Goal: Task Accomplishment & Management: Manage account settings

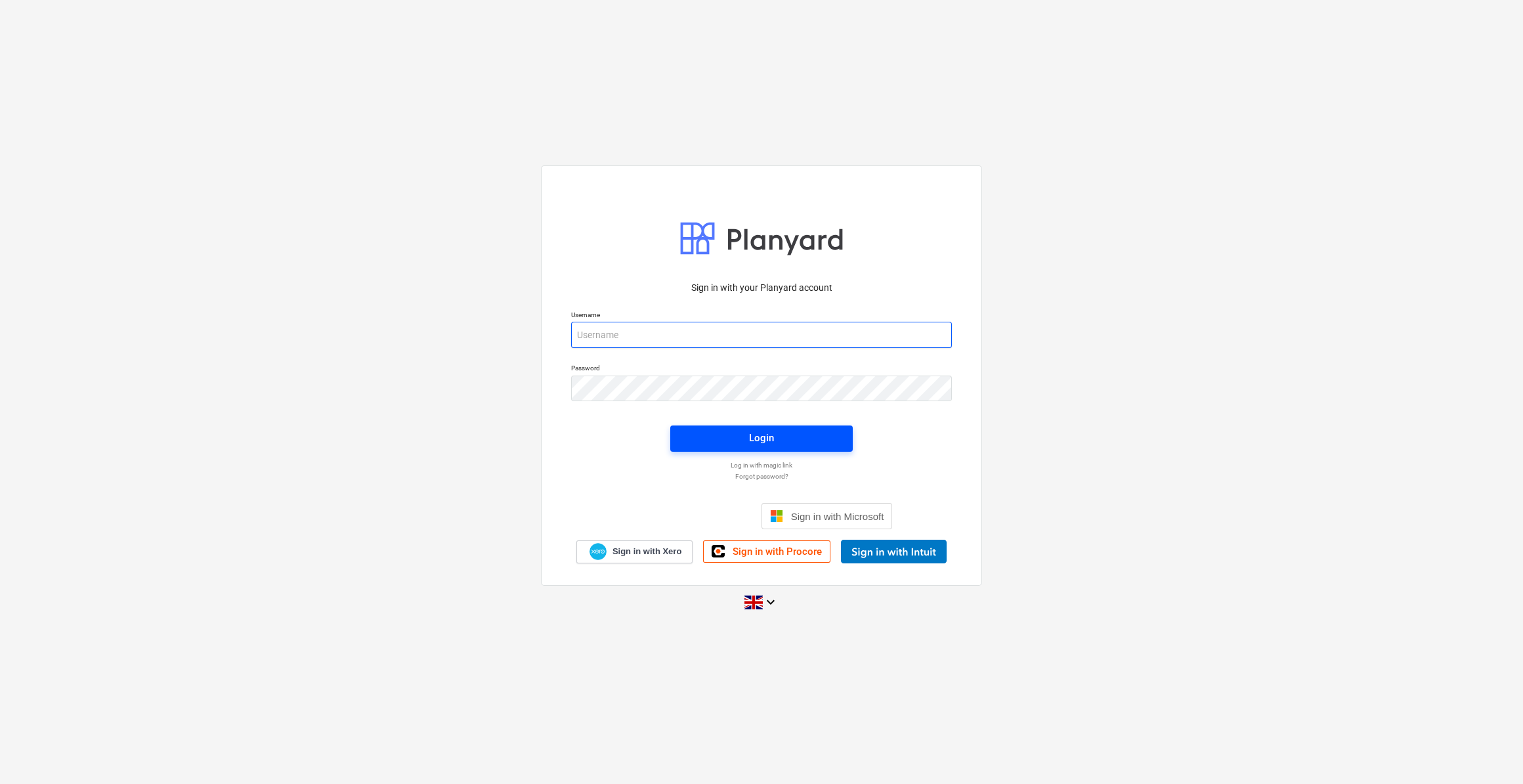
type input "martin.lill@brooklandgroup.co.uk"
click at [763, 433] on div "Login" at bounding box center [761, 437] width 25 height 17
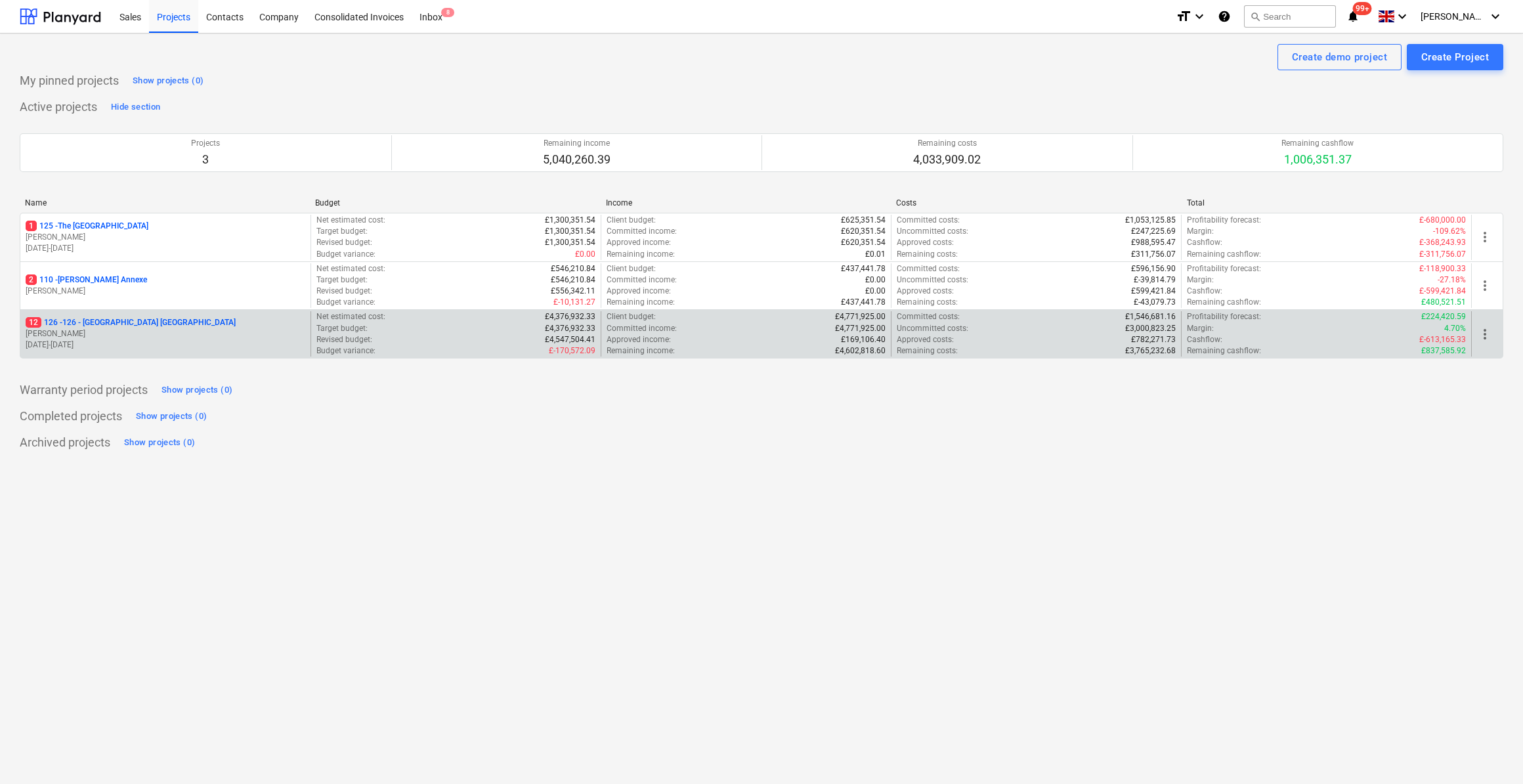
click at [153, 322] on p "12 126 - 126 - Royal Townhouses Ashby" at bounding box center [131, 323] width 210 height 11
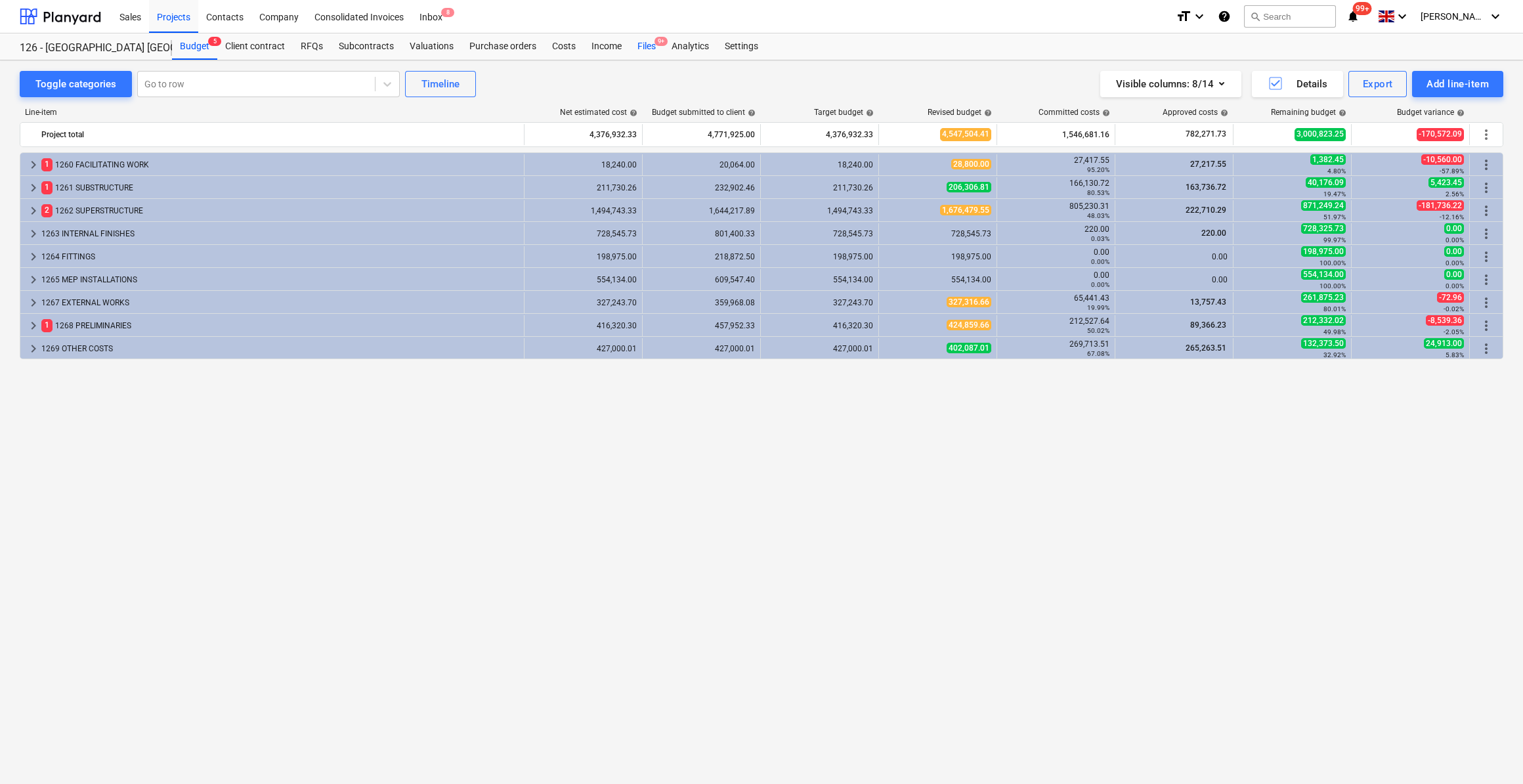
click at [645, 44] on div "Files 9+" at bounding box center [646, 46] width 34 height 27
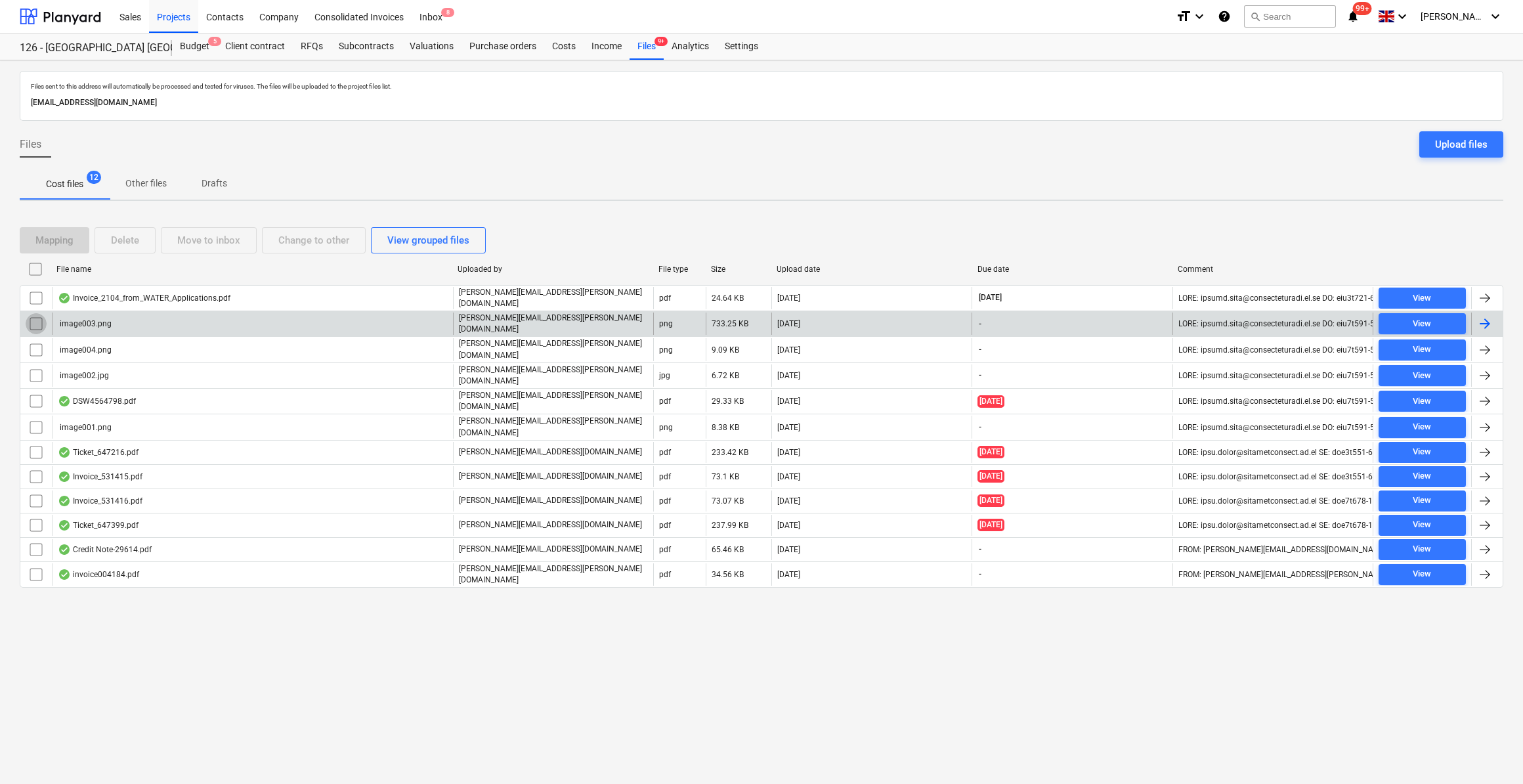
click at [36, 319] on input "checkbox" at bounding box center [36, 324] width 21 height 21
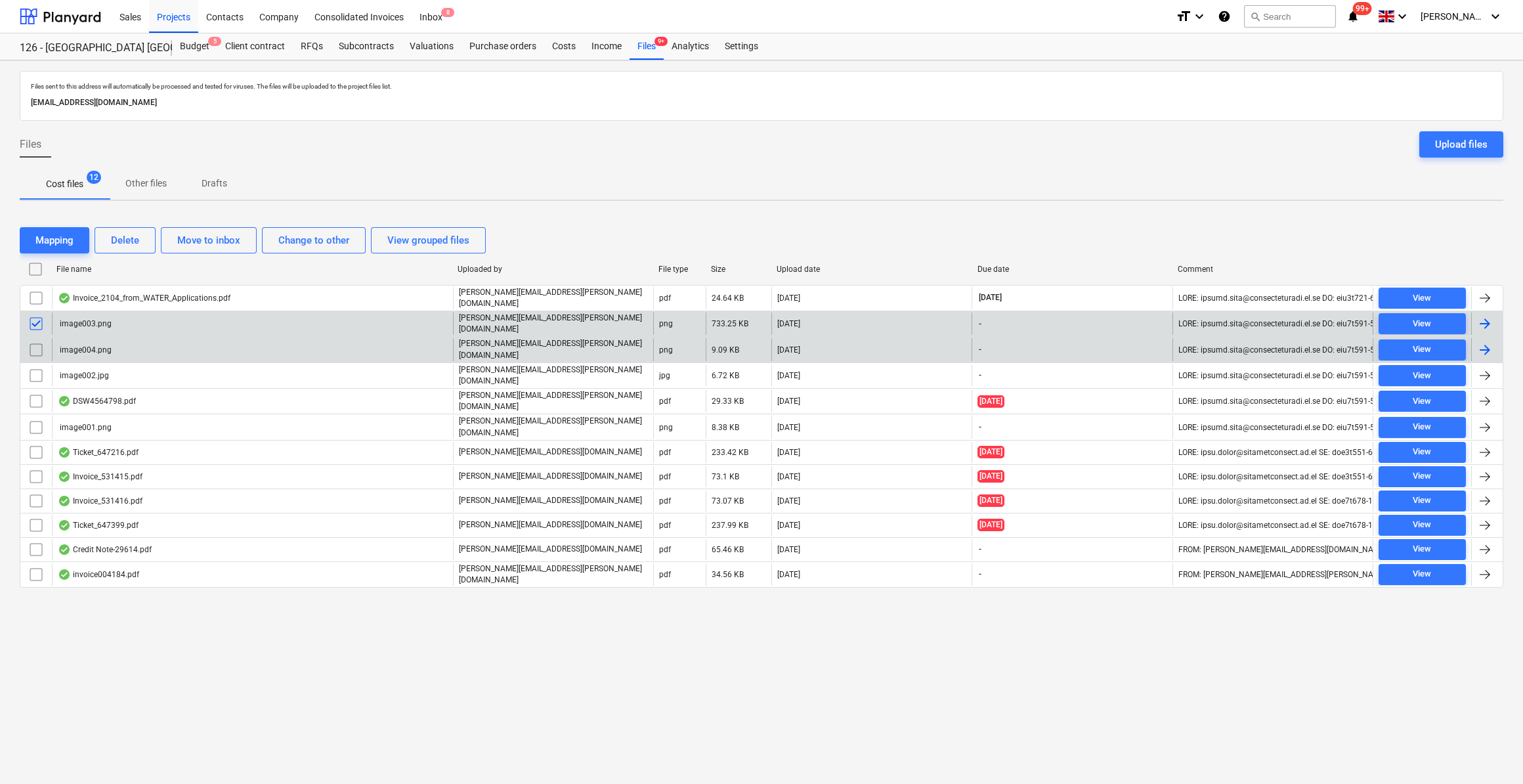
click at [34, 341] on input "checkbox" at bounding box center [36, 349] width 21 height 21
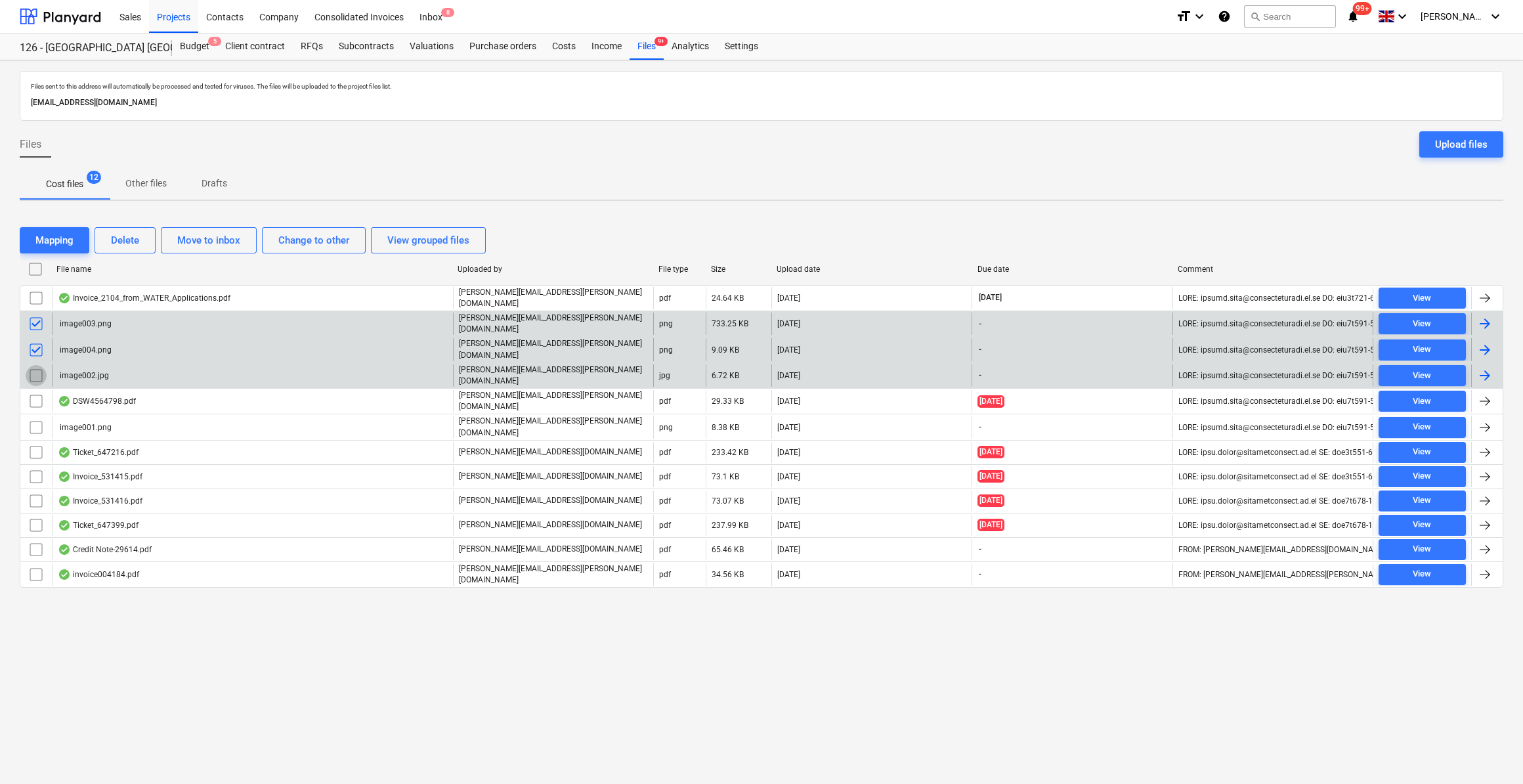
click at [33, 370] on input "checkbox" at bounding box center [36, 375] width 21 height 21
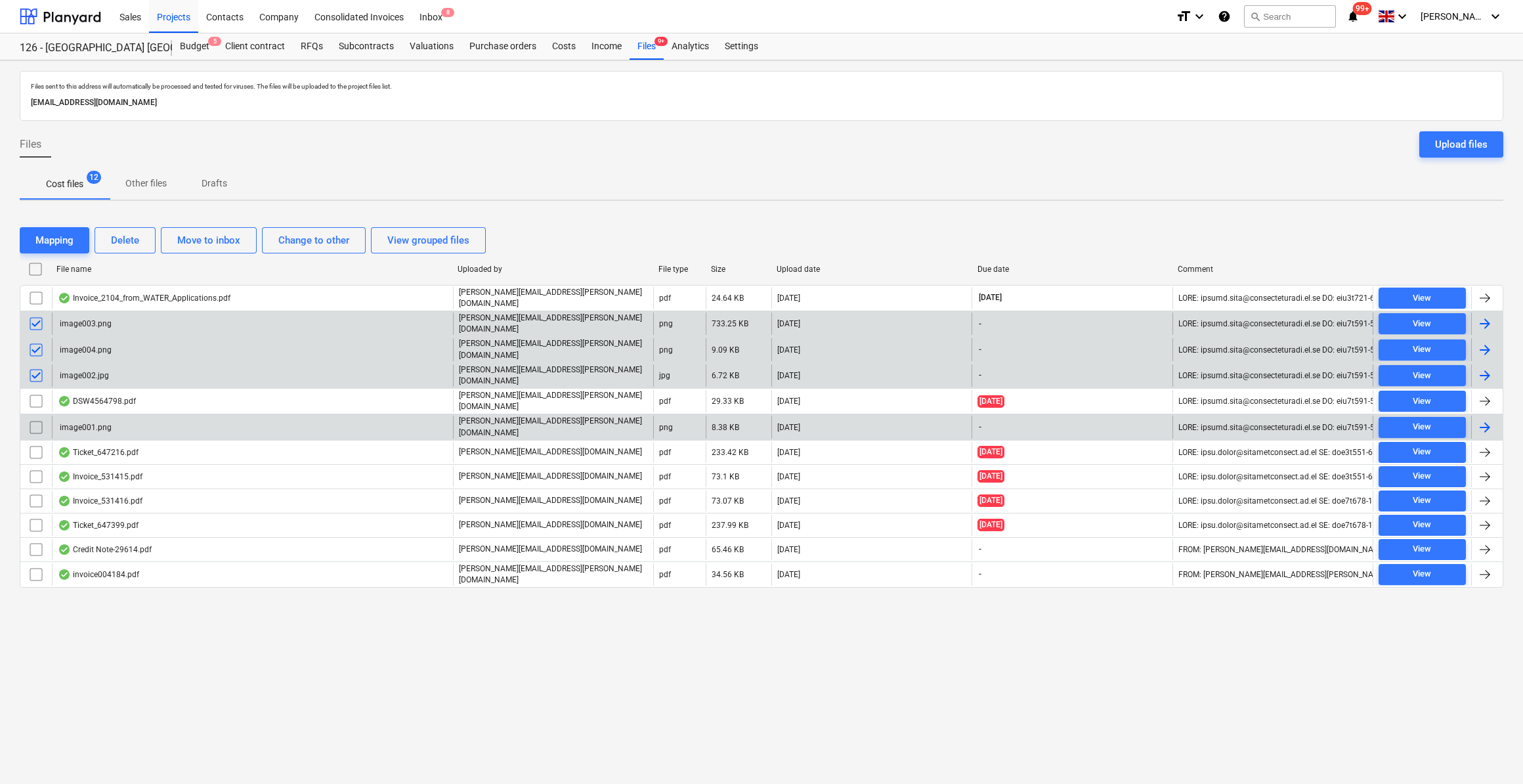
click at [34, 417] on input "checkbox" at bounding box center [36, 427] width 21 height 21
click at [137, 234] on div "Delete" at bounding box center [125, 240] width 28 height 17
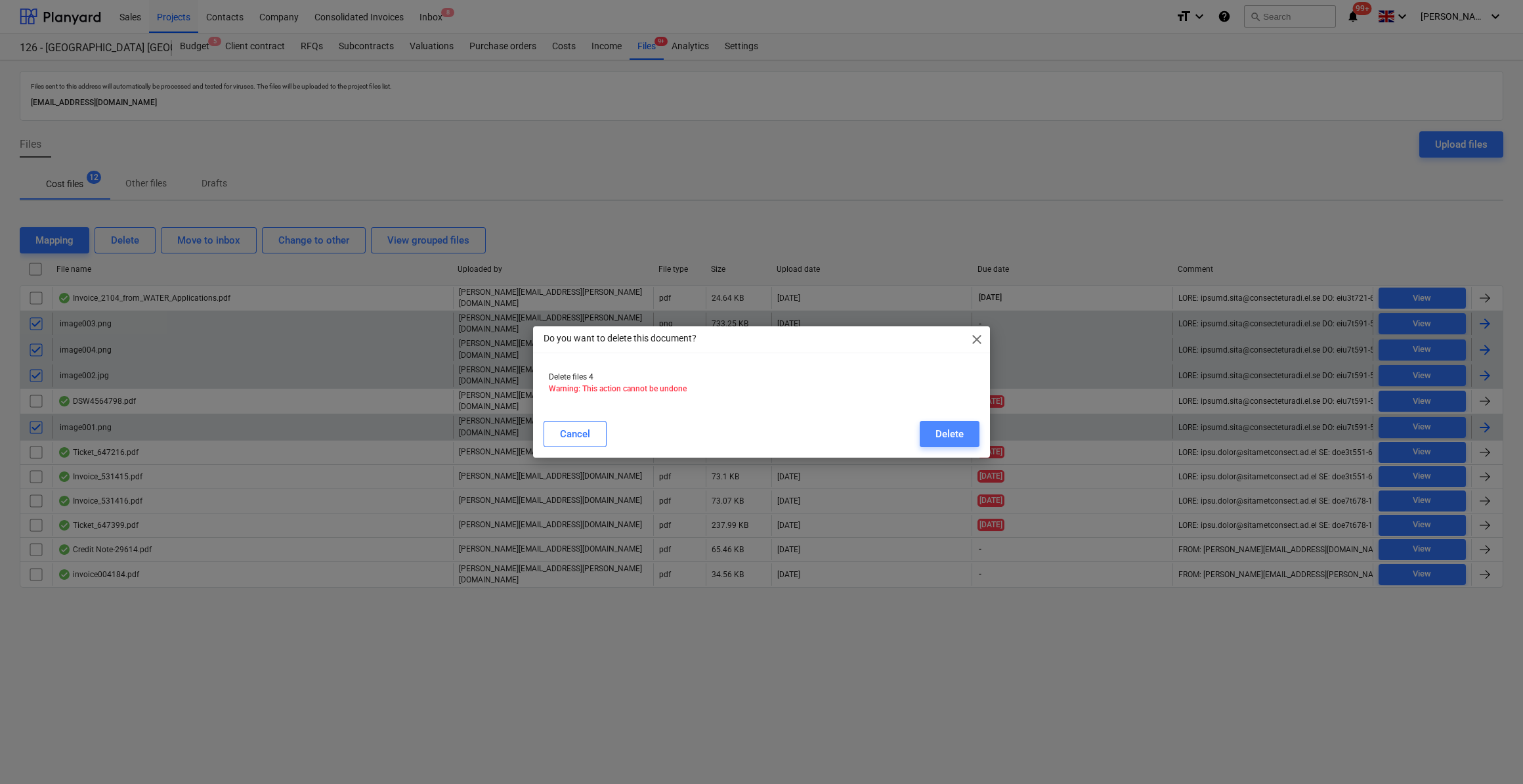
click at [949, 437] on div "Delete" at bounding box center [949, 434] width 28 height 17
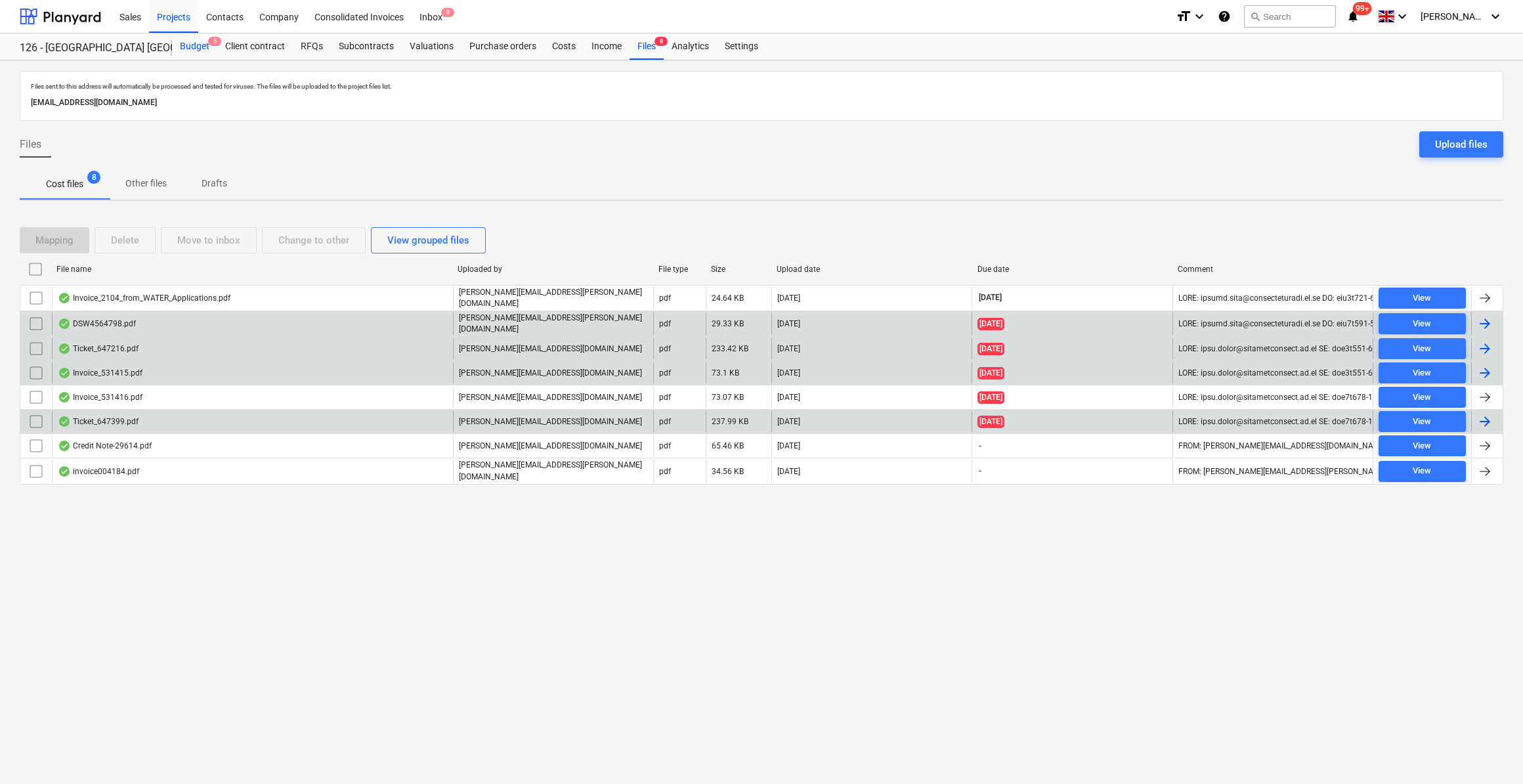
click at [189, 40] on div "Budget 5" at bounding box center [194, 46] width 45 height 27
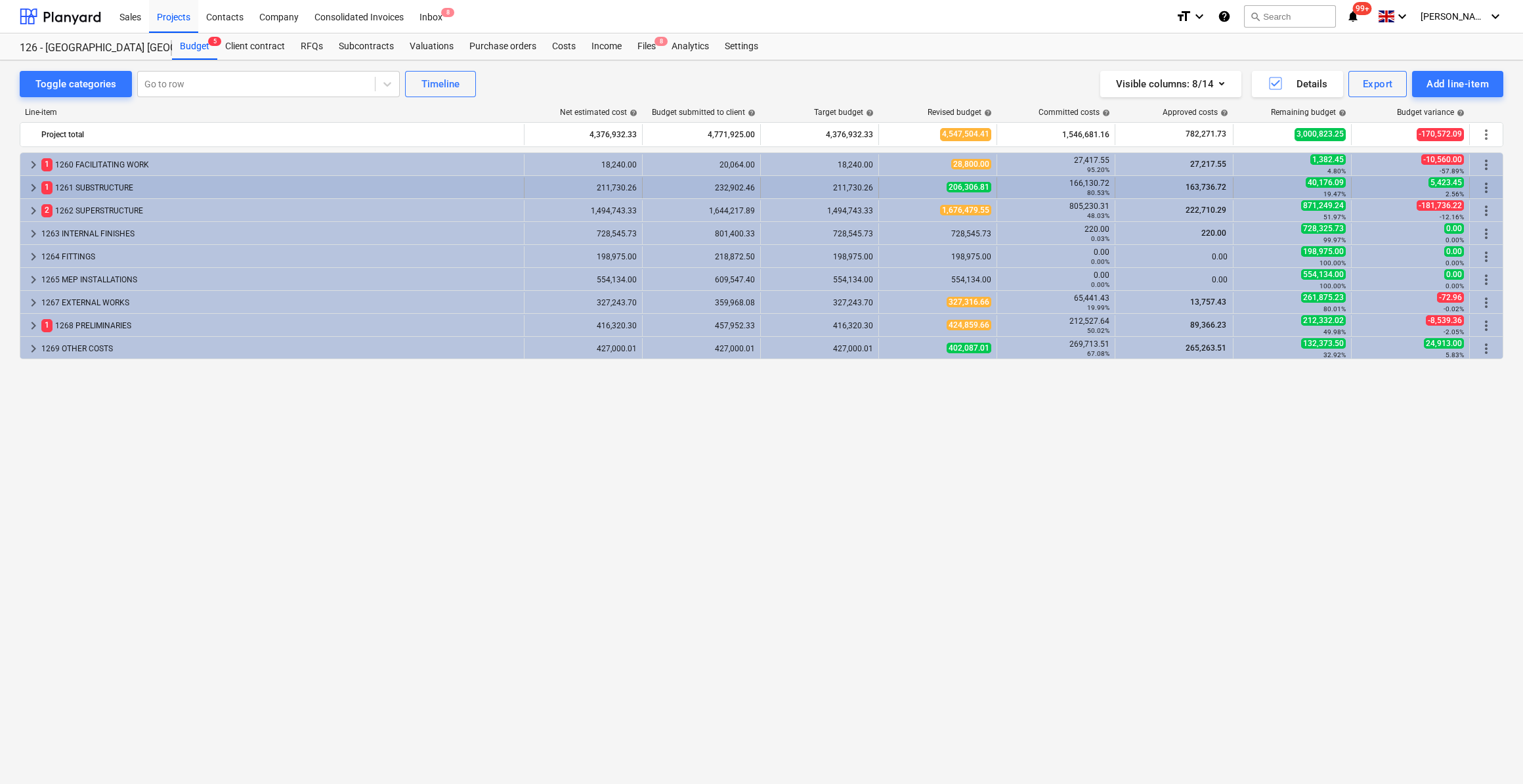
click at [37, 187] on span "keyboard_arrow_right" at bounding box center [33, 187] width 16 height 16
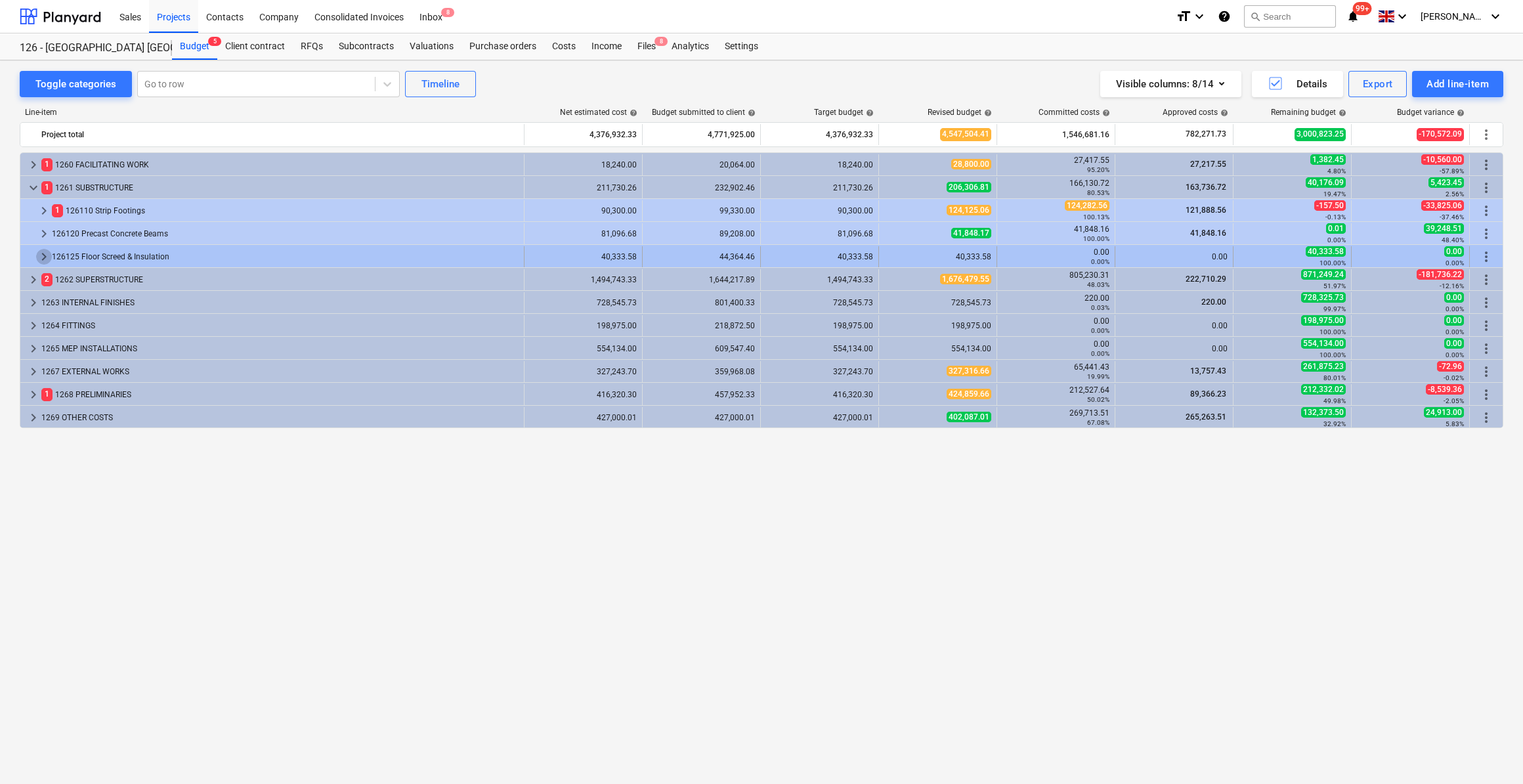
click at [41, 260] on span "keyboard_arrow_right" at bounding box center [43, 256] width 16 height 16
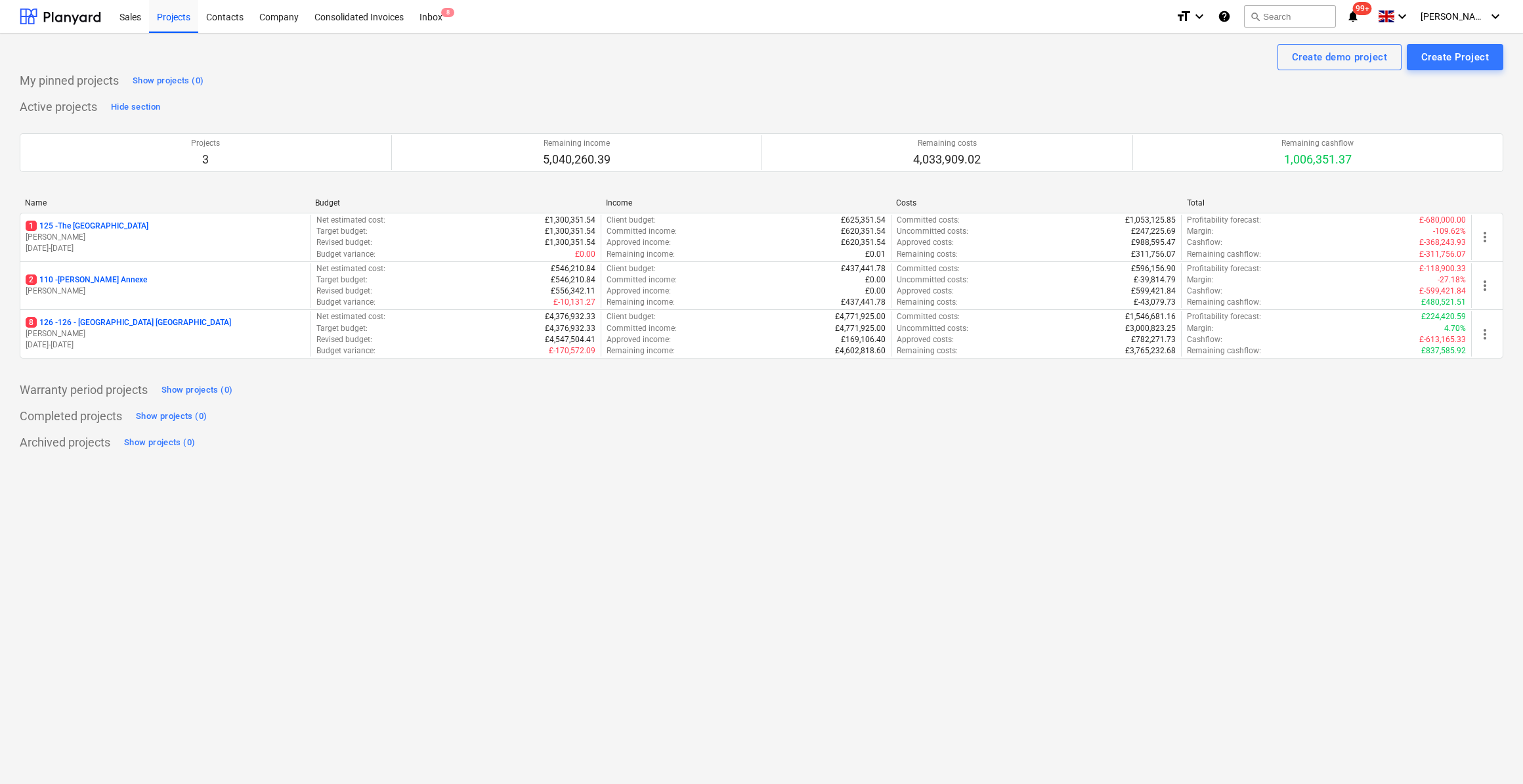
click at [125, 319] on p "8 126 - 126 - [GEOGRAPHIC_DATA] [GEOGRAPHIC_DATA]" at bounding box center [129, 323] width 206 height 11
